Goal: Check status

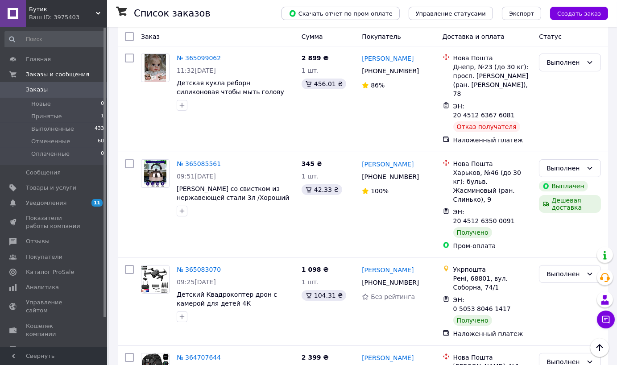
scroll to position [247, 0]
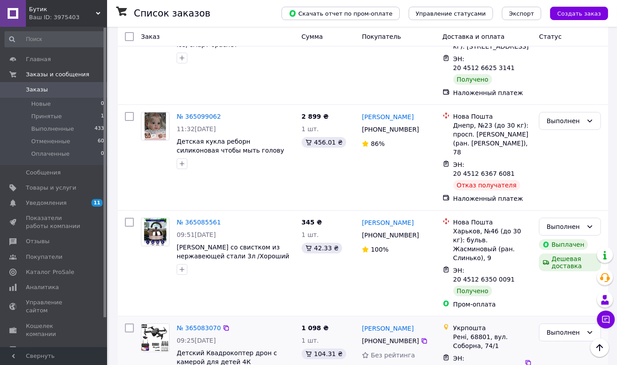
scroll to position [247, 0]
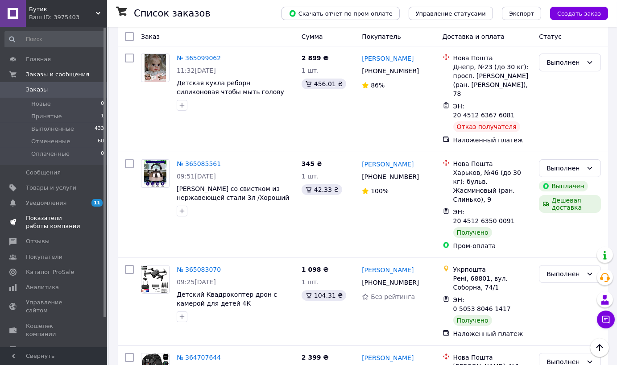
click at [78, 223] on span "Показатели работы компании" at bounding box center [54, 222] width 57 height 16
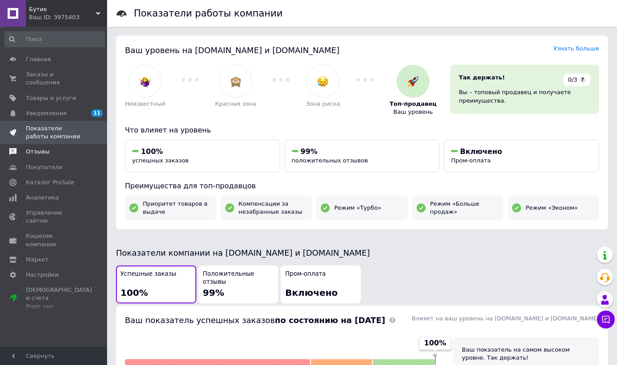
click at [60, 148] on span "Отзывы" at bounding box center [54, 152] width 57 height 8
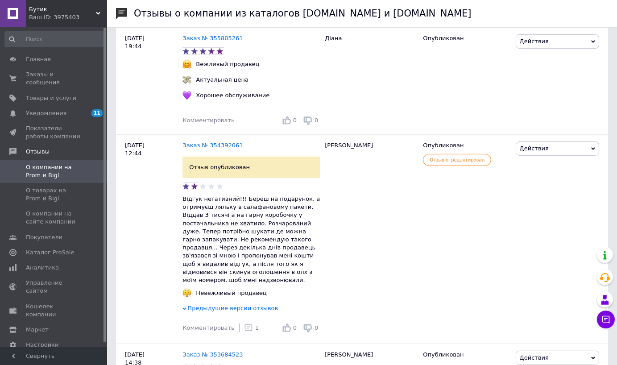
scroll to position [792, 0]
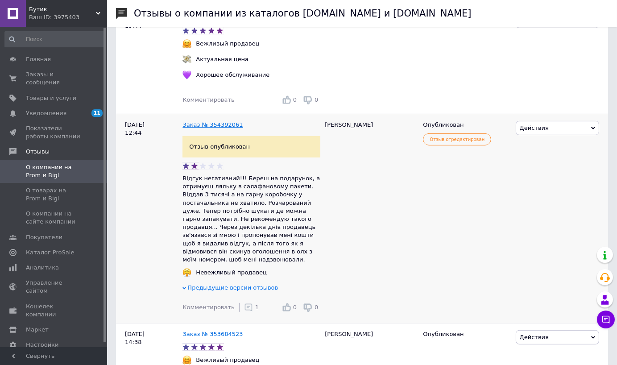
click at [209, 128] on link "Заказ № 354392061" at bounding box center [212, 124] width 60 height 7
